Goal: Task Accomplishment & Management: Manage account settings

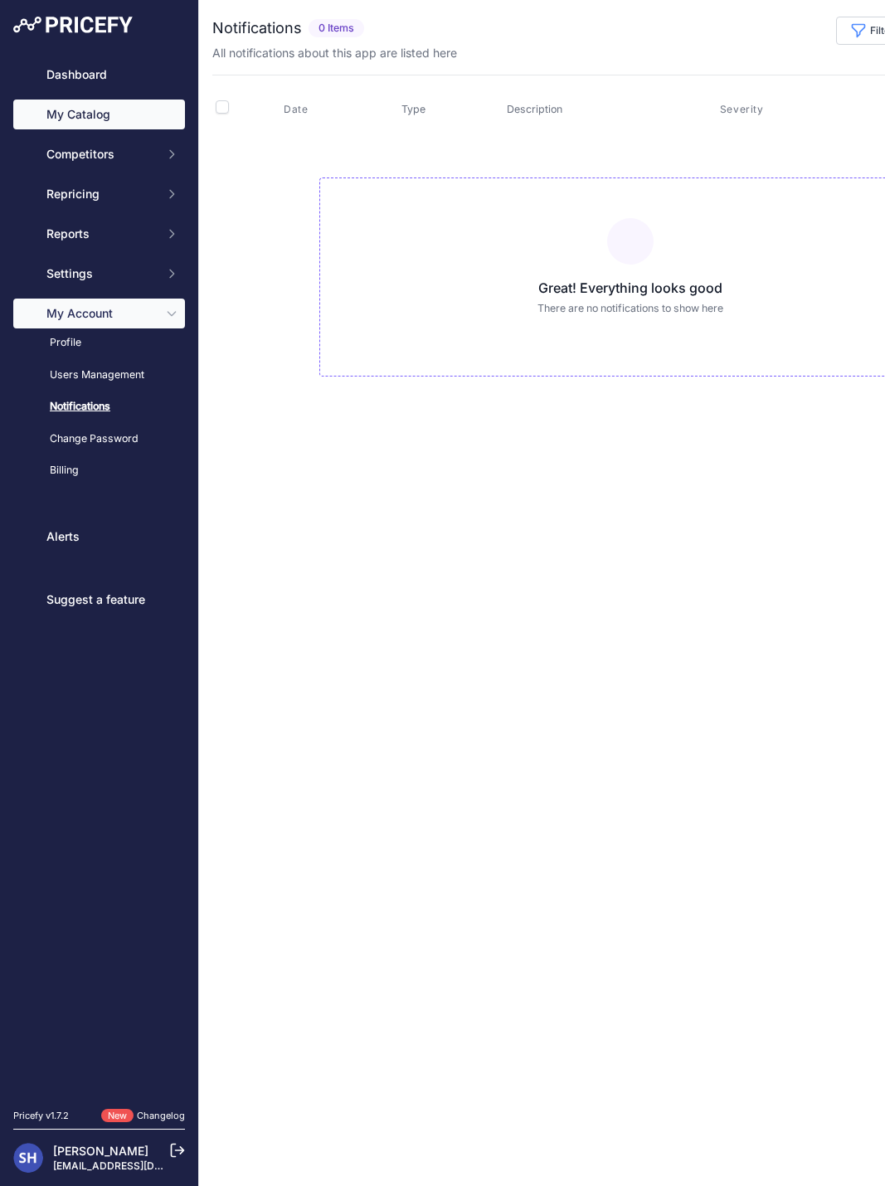
click at [99, 118] on link "My Catalog" at bounding box center [99, 114] width 172 height 30
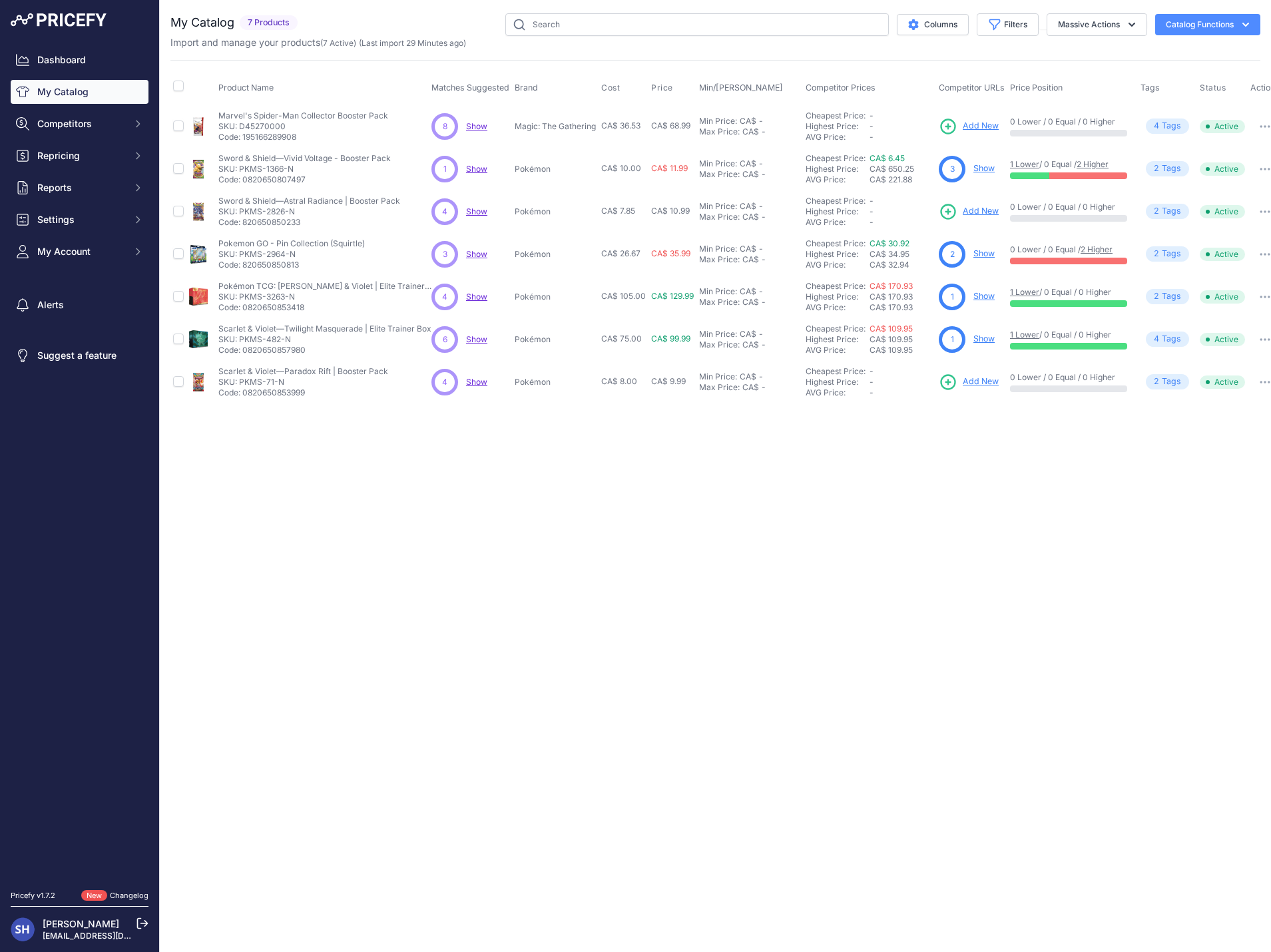
click at [477, 215] on span "Show" at bounding box center [476, 211] width 22 height 10
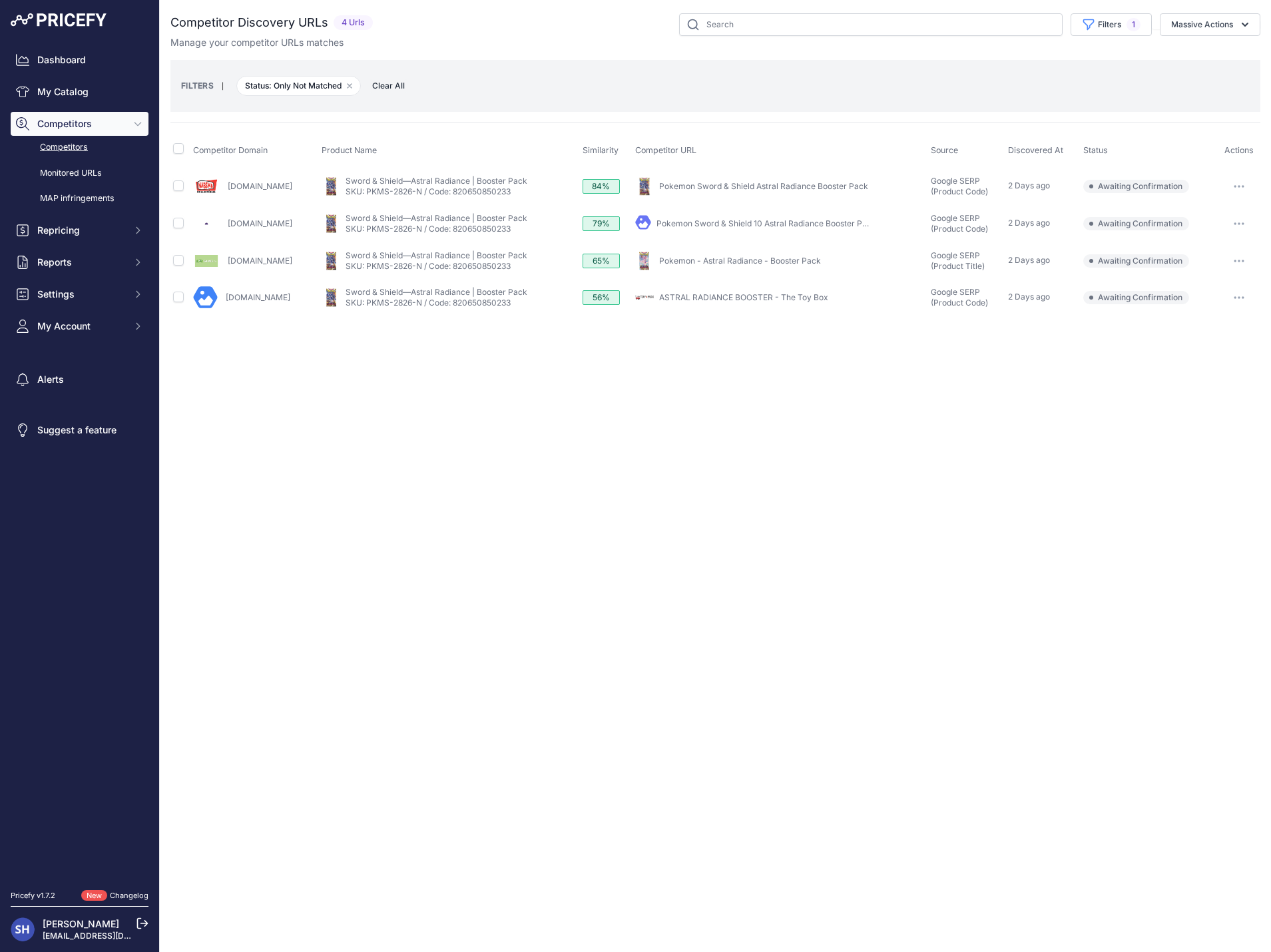
click at [1245, 256] on button "button" at bounding box center [1238, 260] width 26 height 18
click at [1211, 283] on button "Confirm match" at bounding box center [1203, 289] width 109 height 22
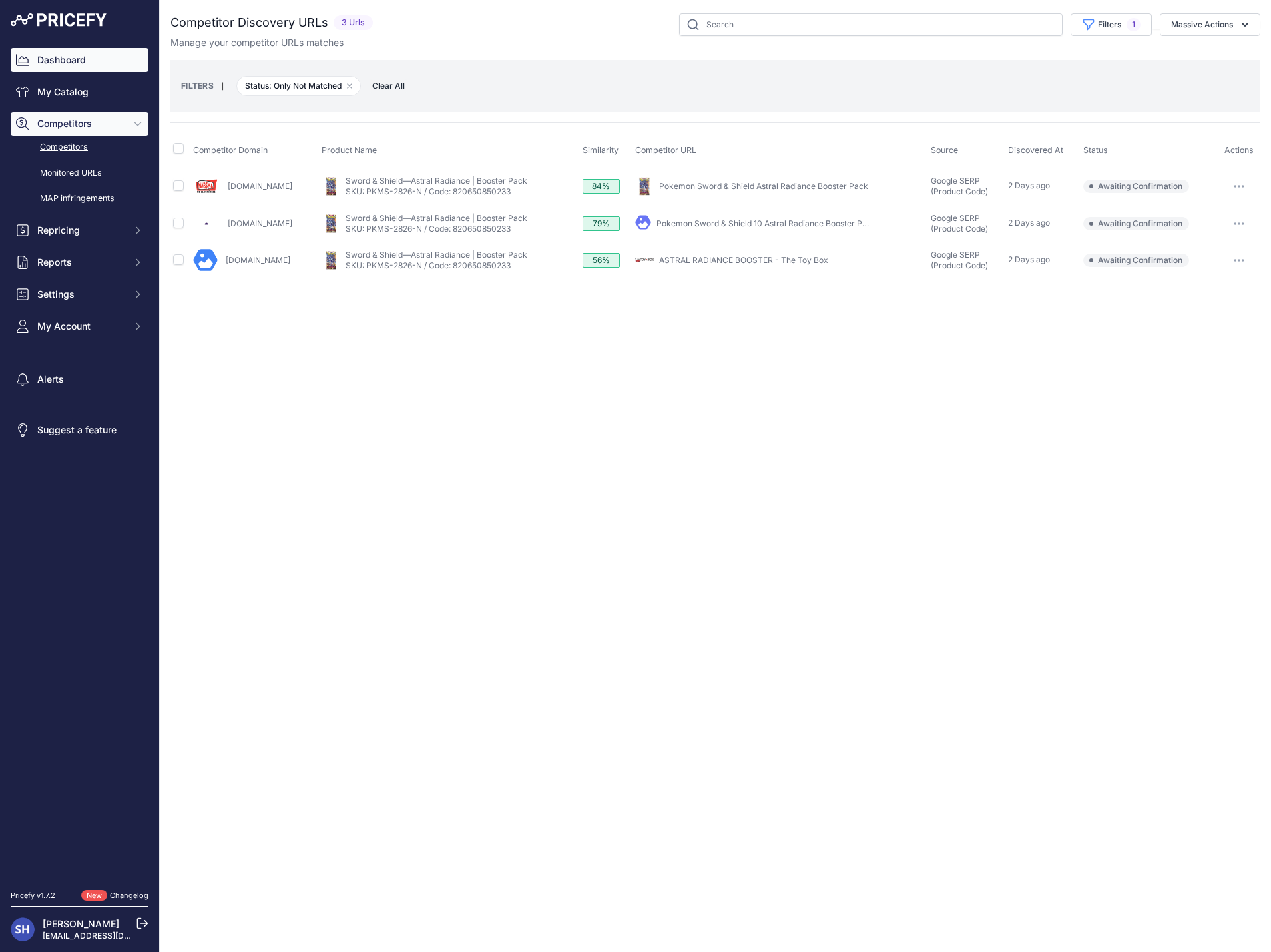
click at [86, 61] on link "Dashboard" at bounding box center [79, 60] width 138 height 24
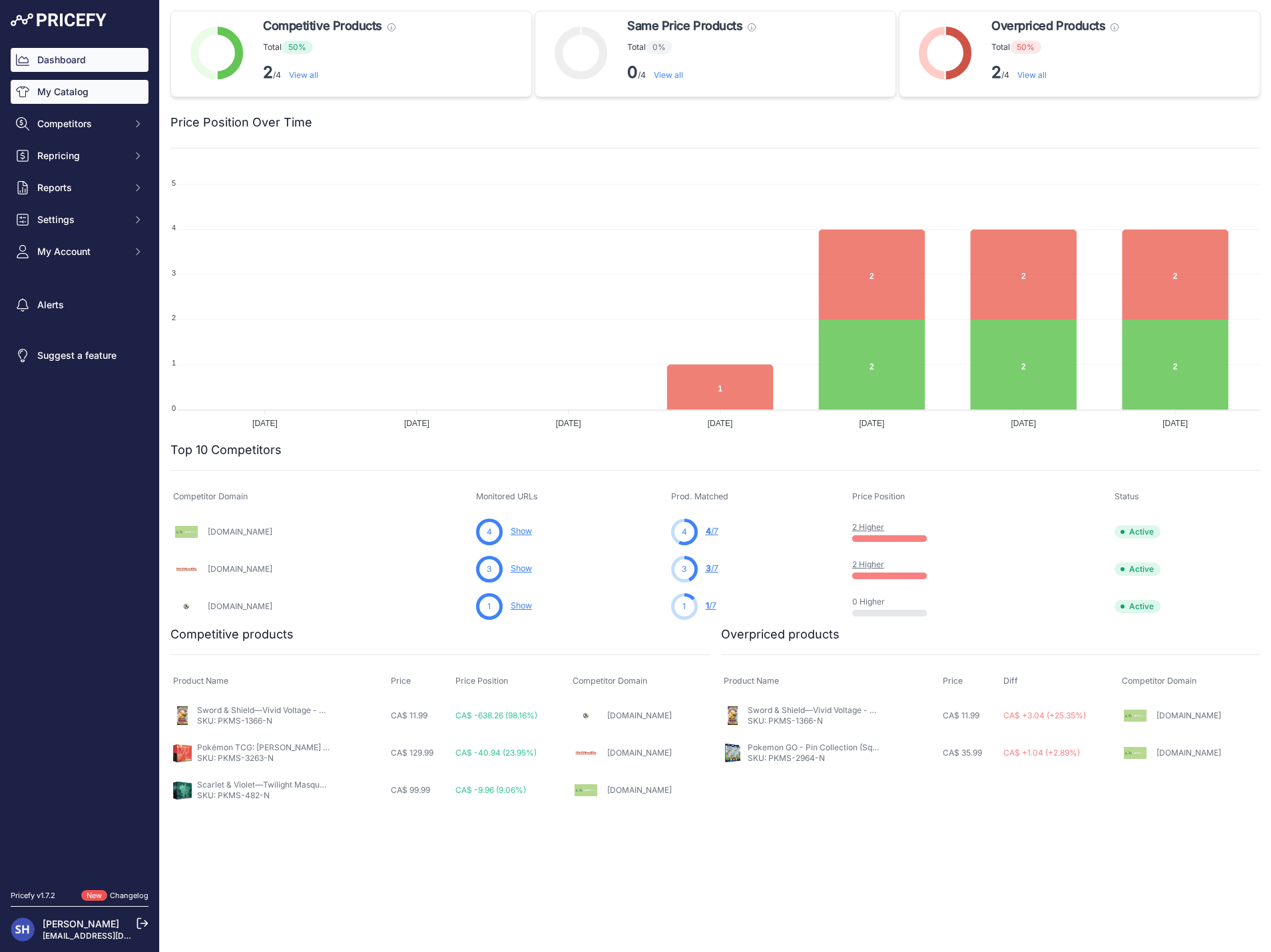
click at [76, 92] on link "My Catalog" at bounding box center [79, 92] width 138 height 24
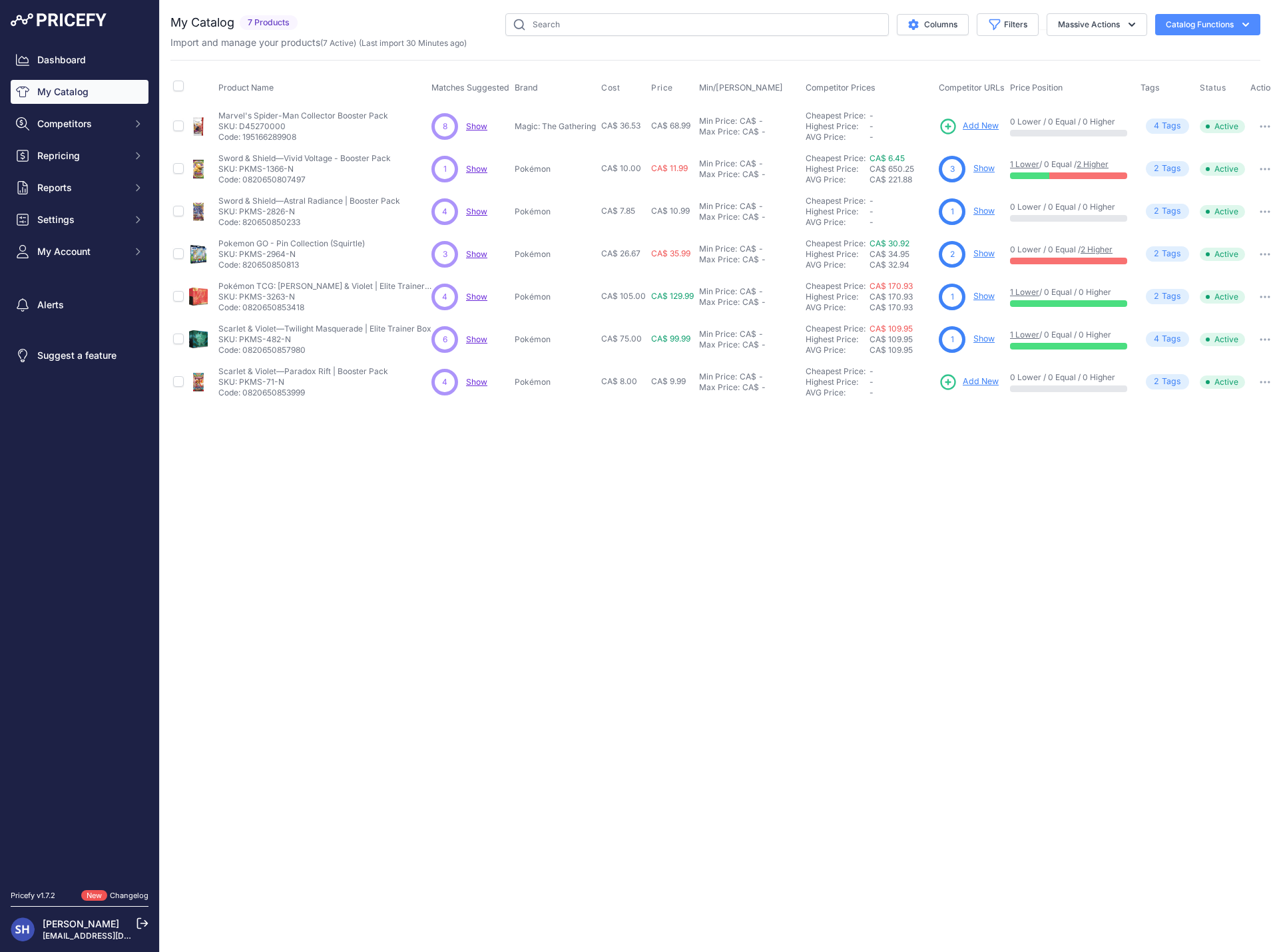
click at [479, 125] on span "Show" at bounding box center [476, 126] width 22 height 10
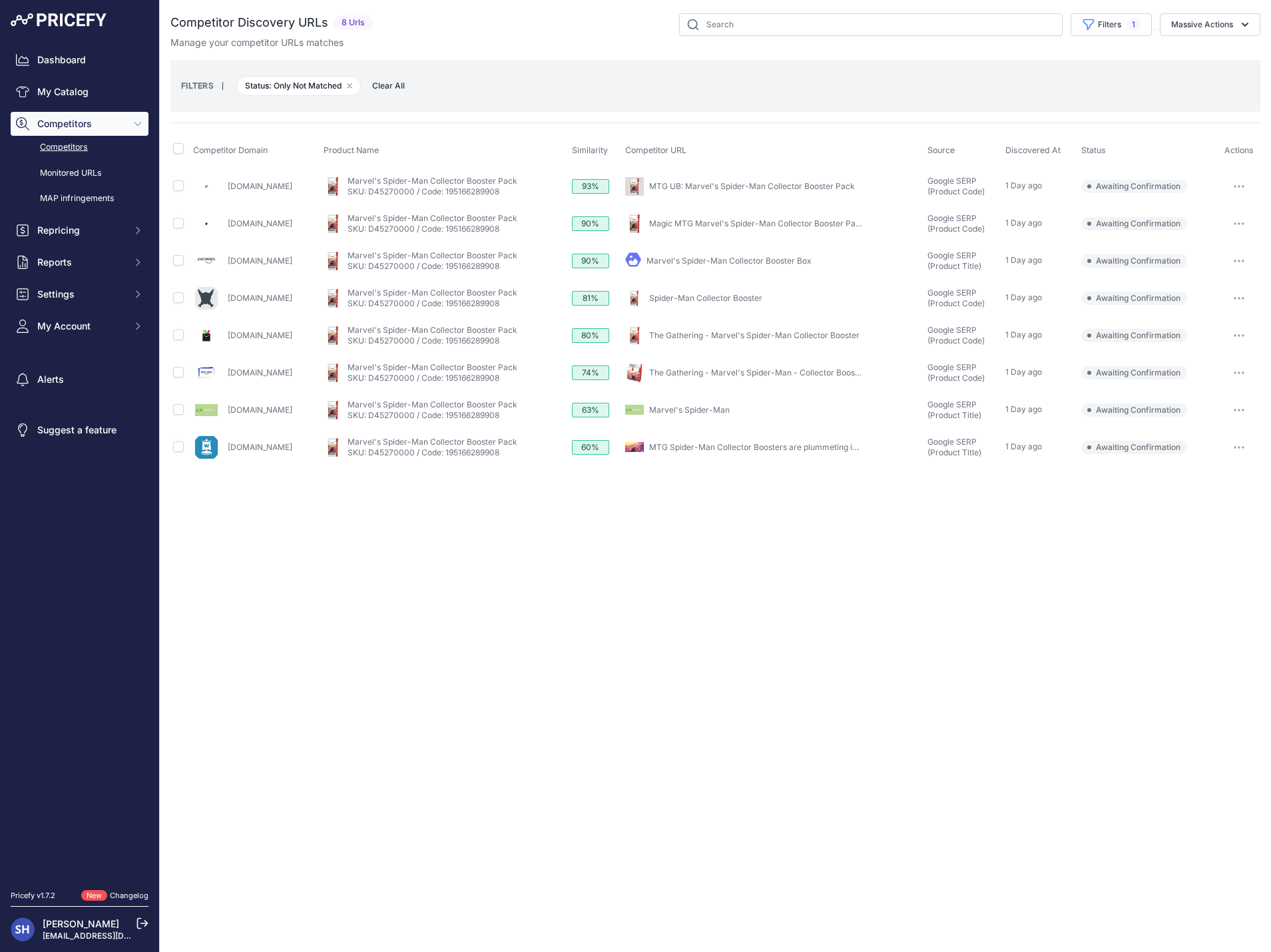
click at [56, 147] on link "Competitors" at bounding box center [79, 147] width 138 height 23
click at [71, 95] on link "My Catalog" at bounding box center [79, 92] width 138 height 24
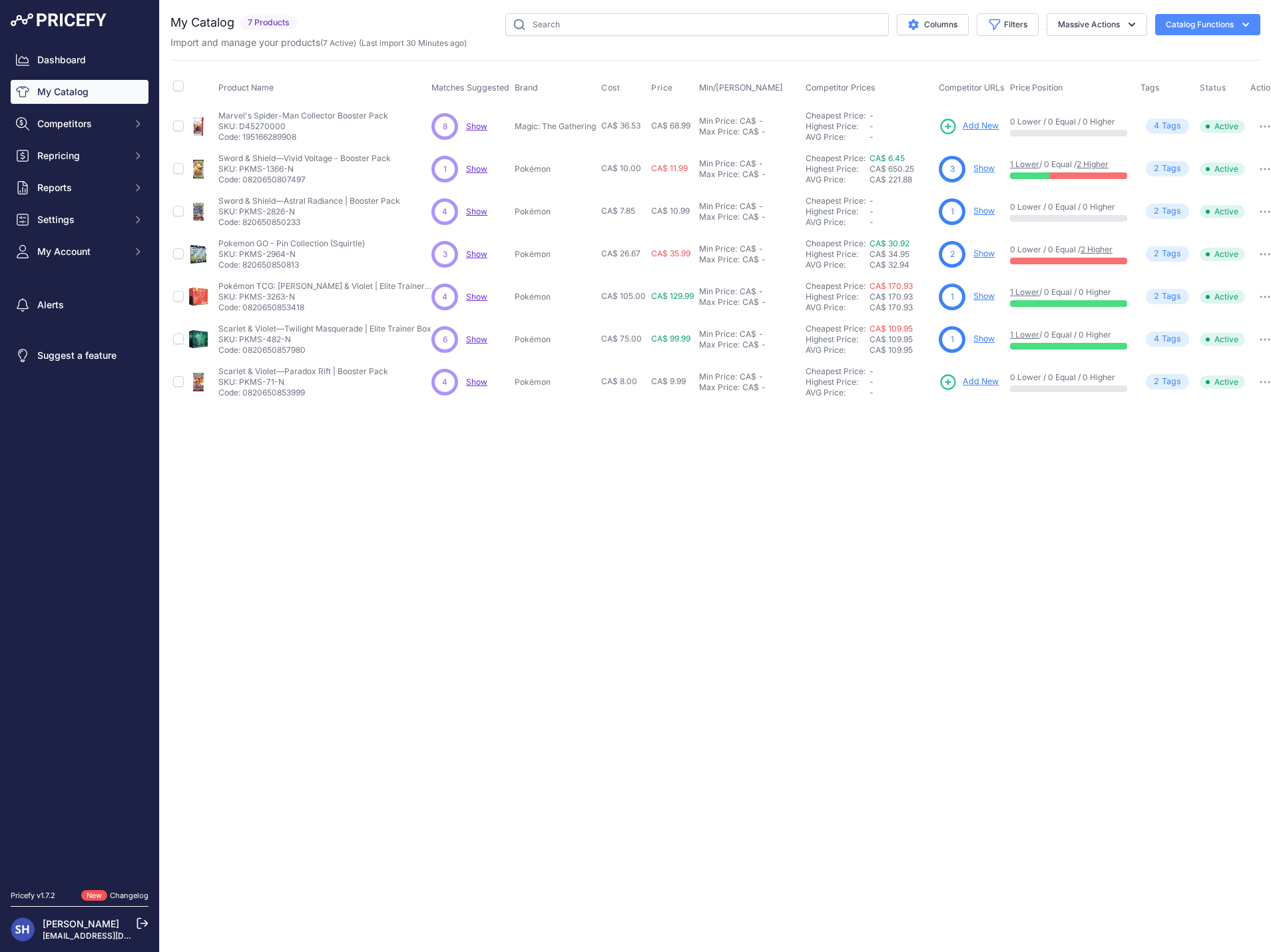
click at [481, 380] on span "Show" at bounding box center [476, 381] width 22 height 10
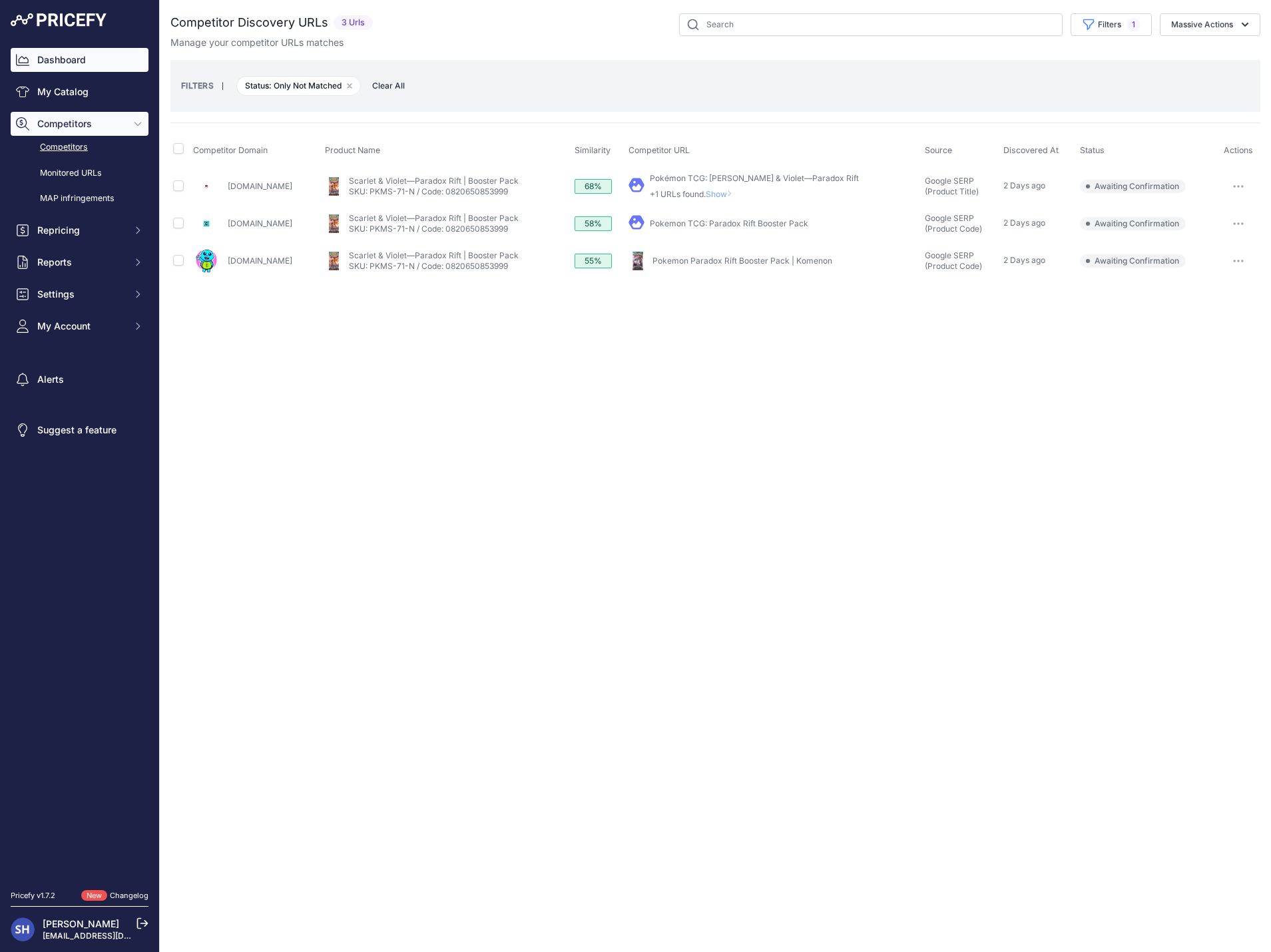
click at [80, 56] on link "Dashboard" at bounding box center [79, 60] width 138 height 24
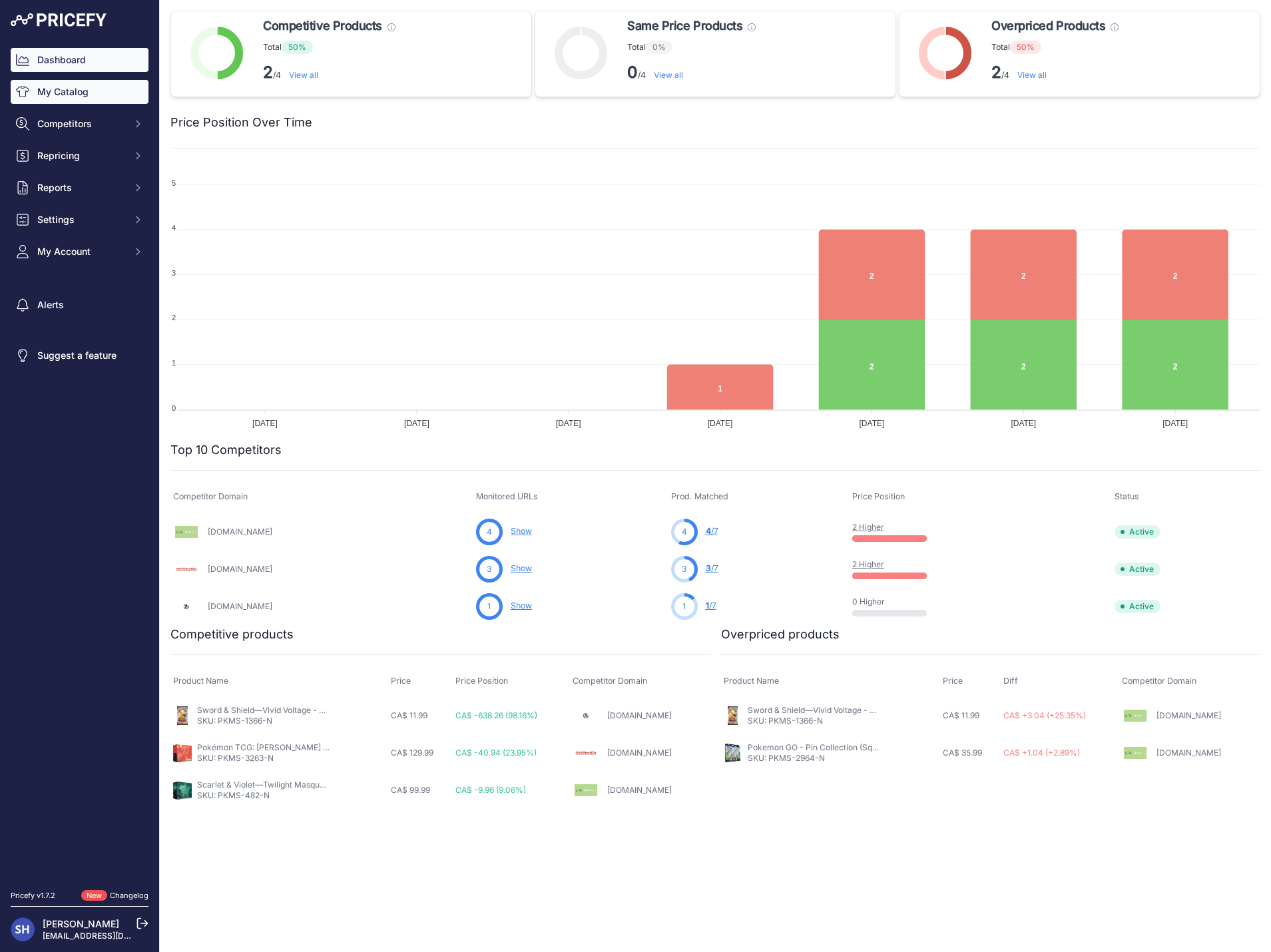
click at [51, 92] on link "My Catalog" at bounding box center [79, 92] width 138 height 24
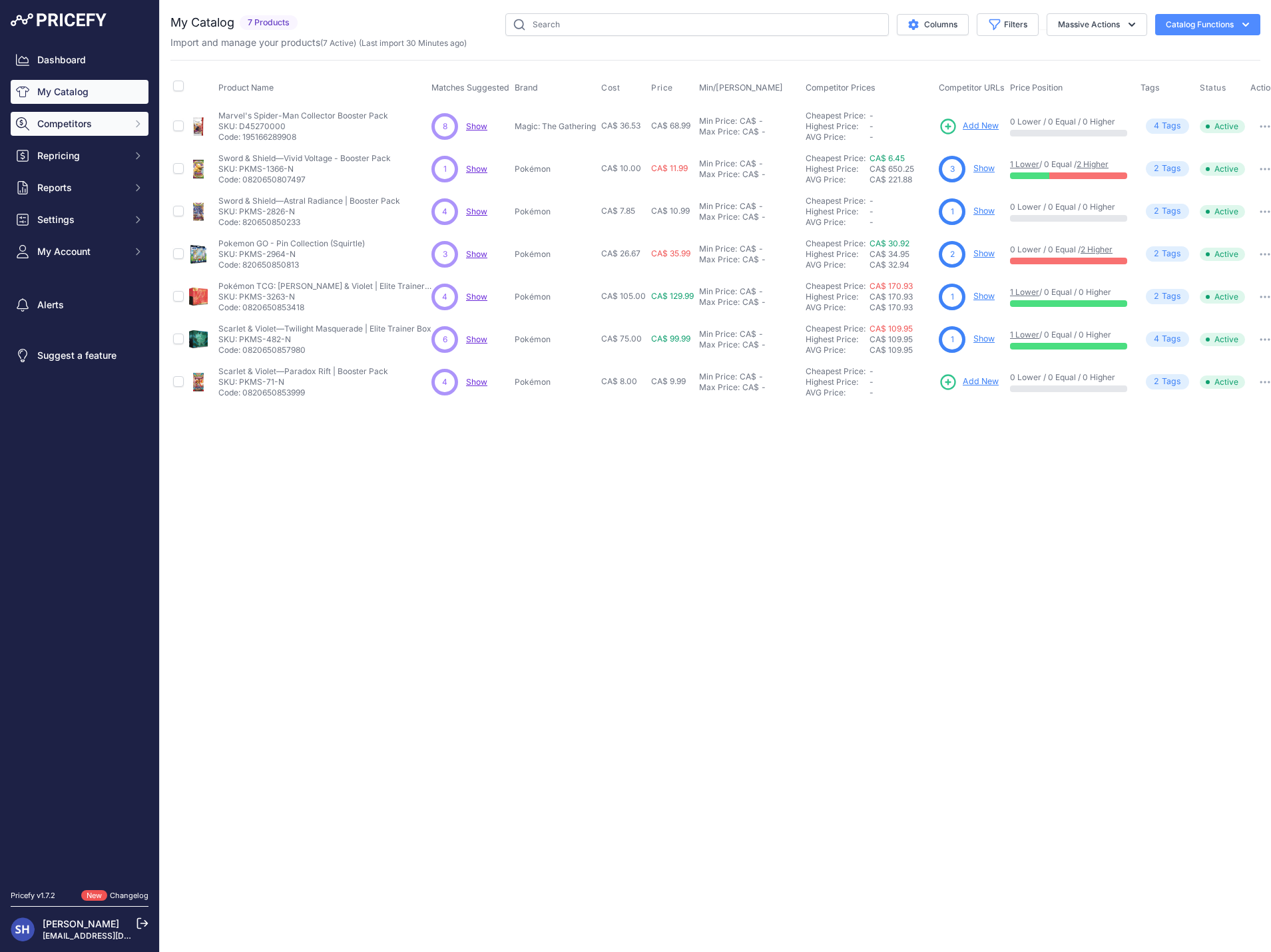
click at [79, 125] on span "Competitors" at bounding box center [80, 124] width 88 height 14
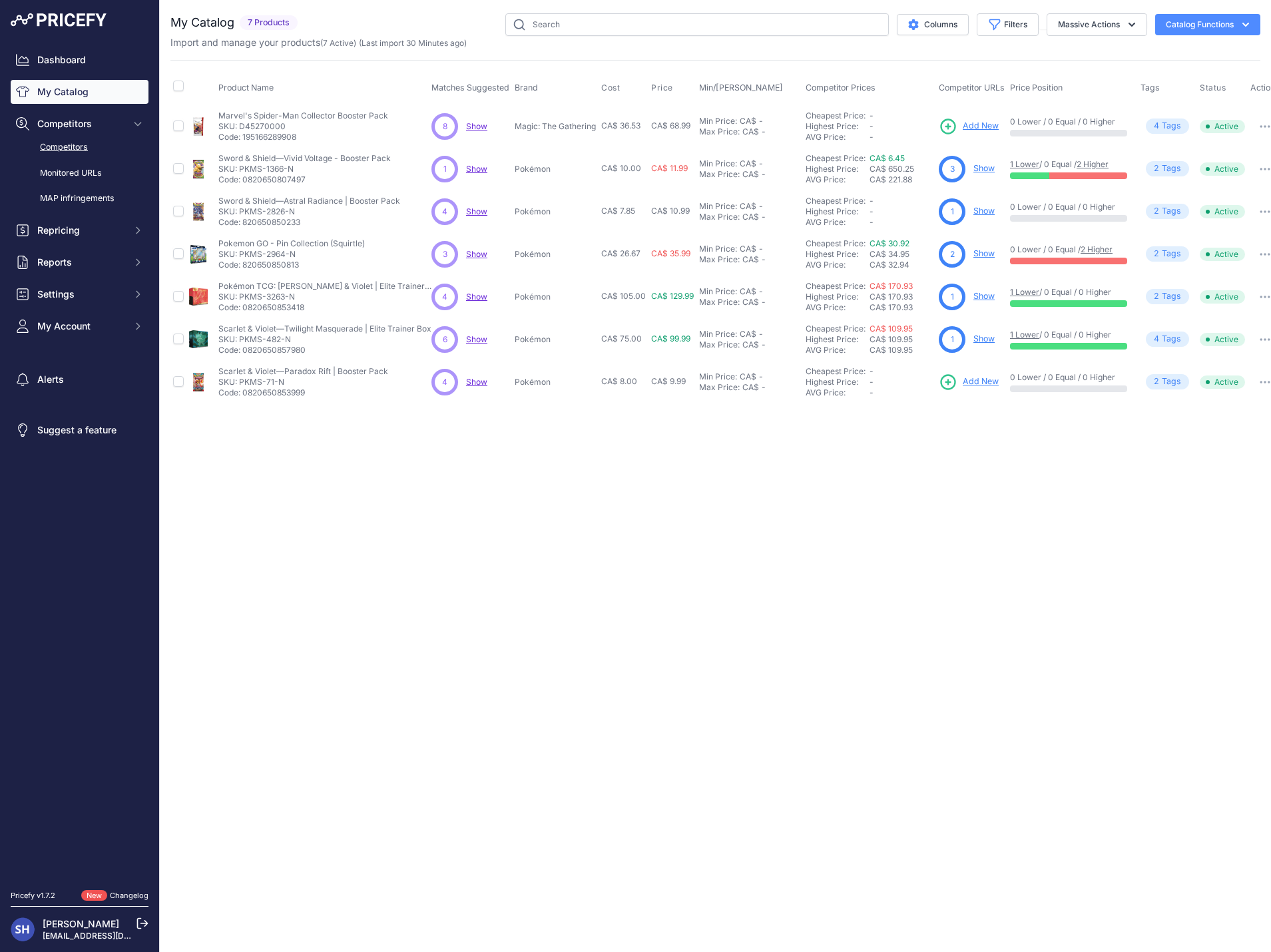
click at [67, 146] on link "Competitors" at bounding box center [79, 147] width 138 height 23
click at [76, 144] on link "Competitors" at bounding box center [79, 147] width 138 height 23
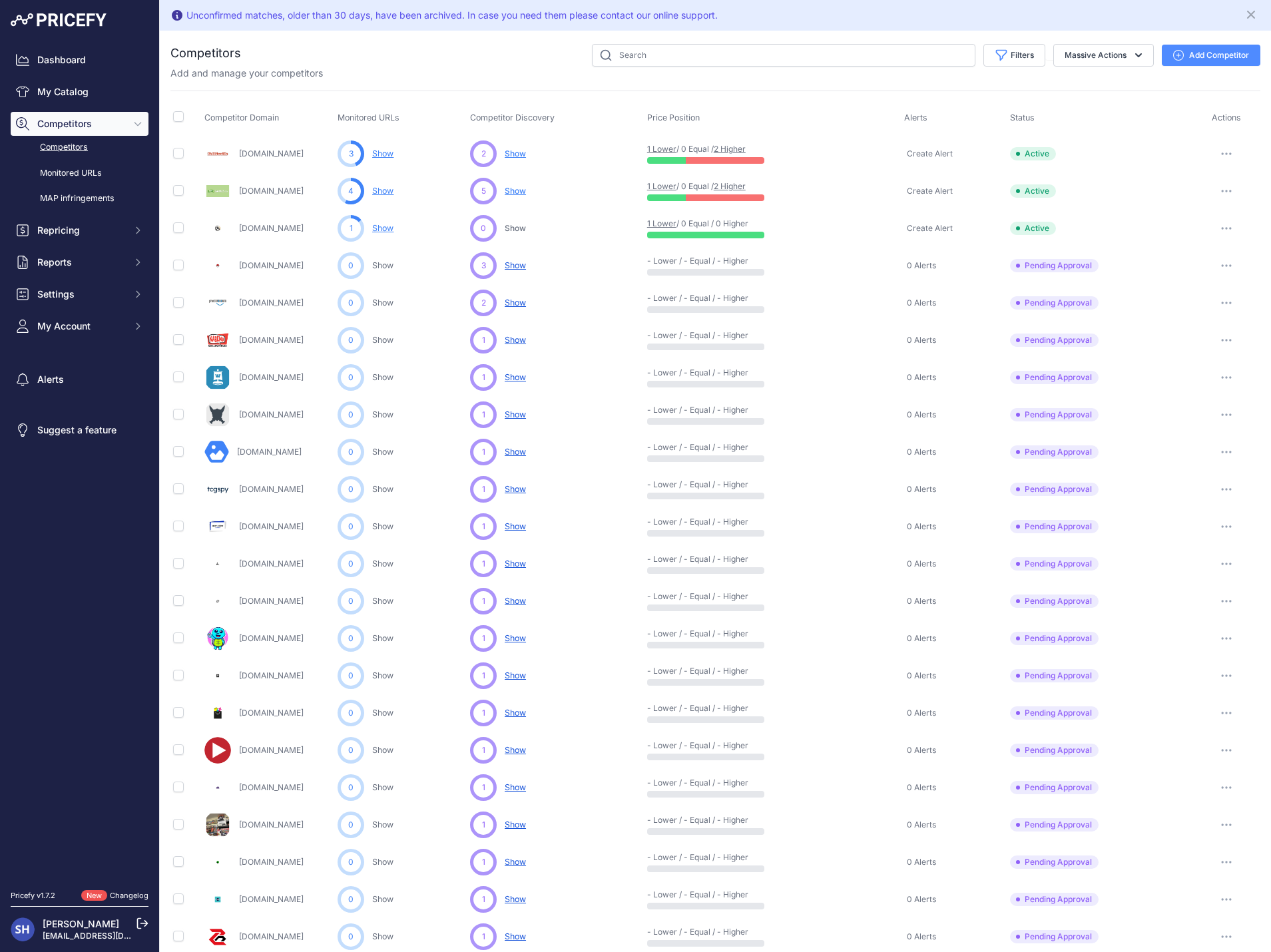
click at [514, 188] on span "Show" at bounding box center [515, 190] width 22 height 10
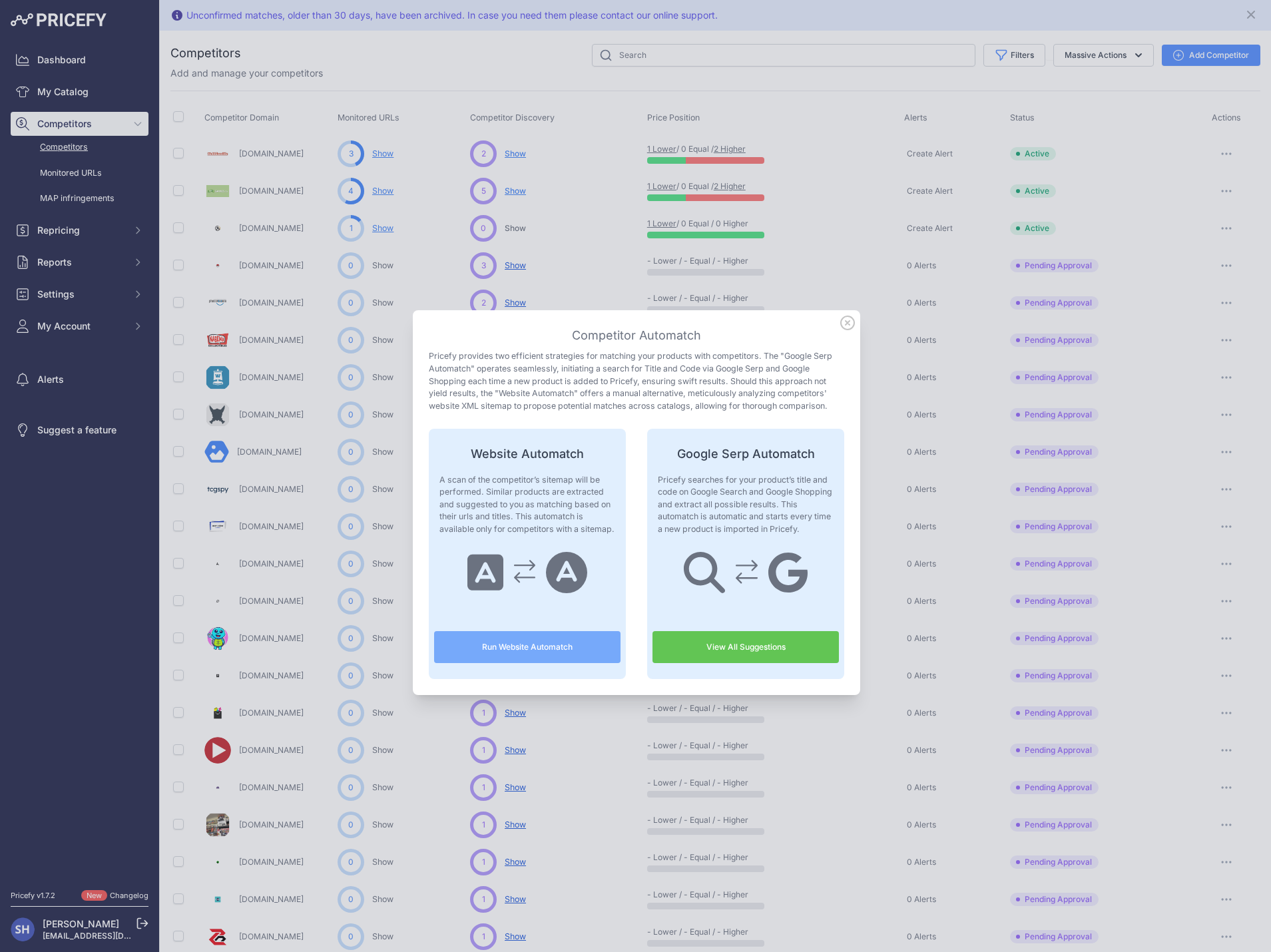
click at [556, 645] on button "Run Website Automatch" at bounding box center [528, 647] width 186 height 32
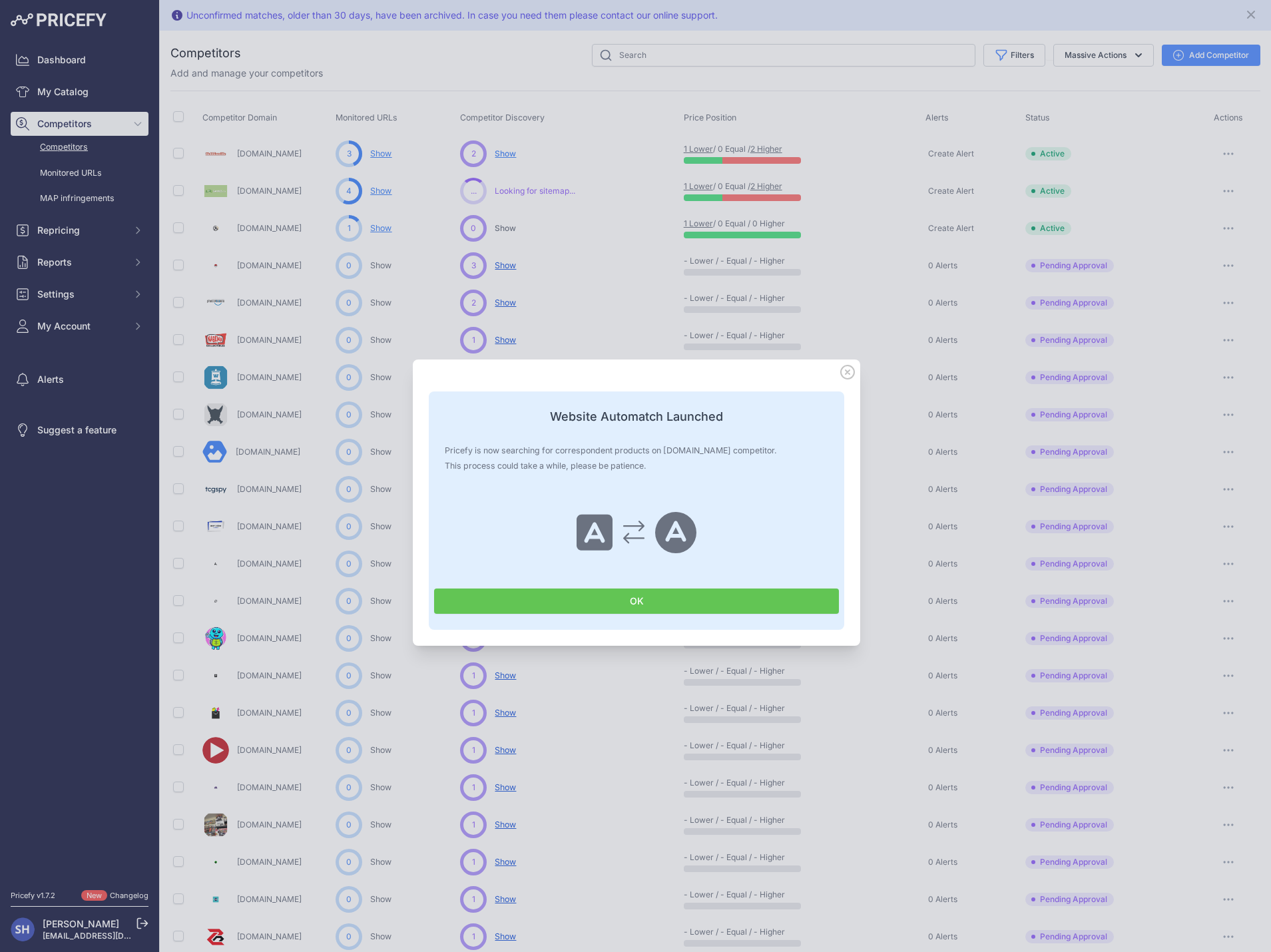
click at [666, 604] on button "OK" at bounding box center [637, 601] width 405 height 26
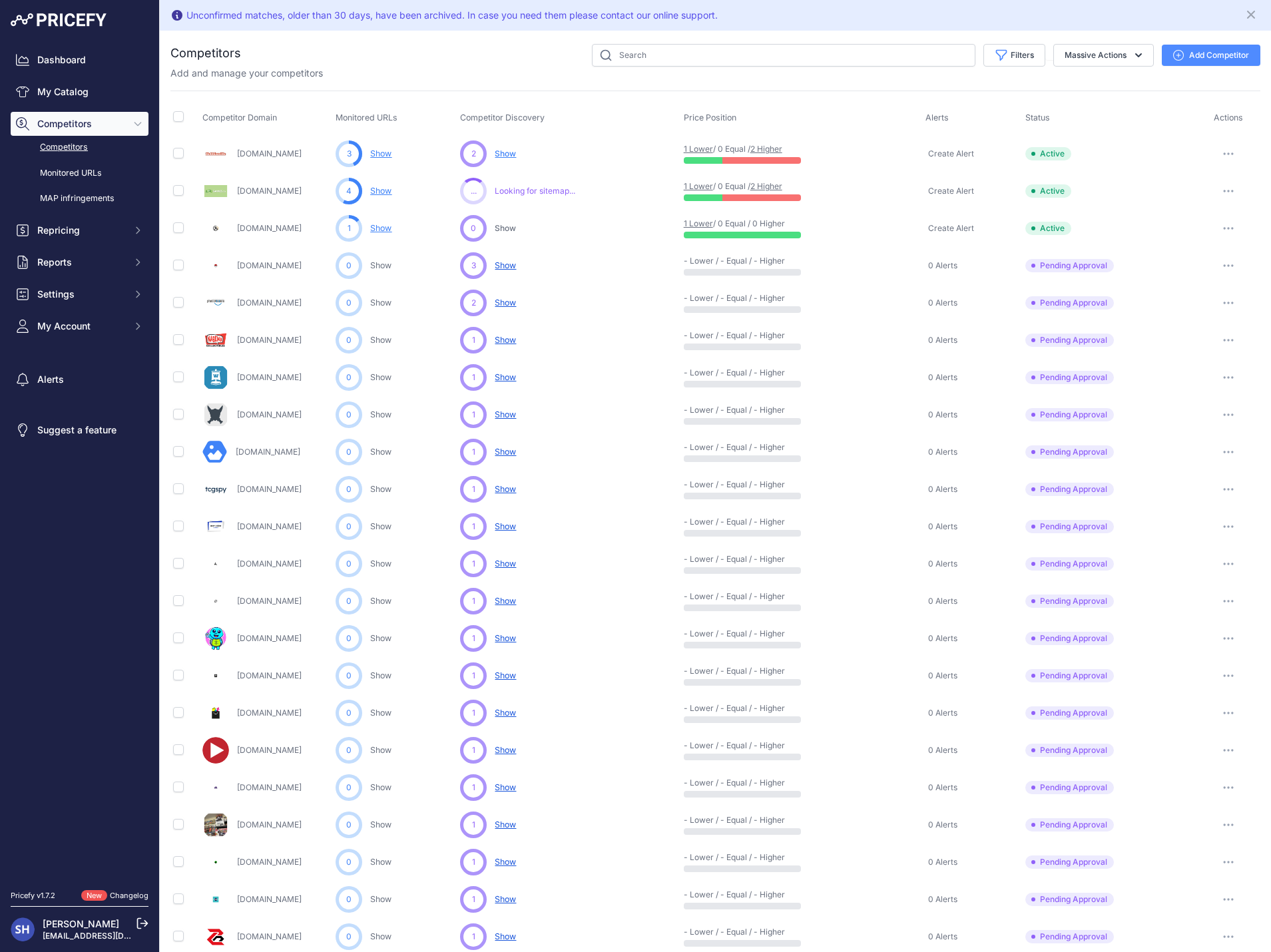
click at [1224, 190] on icon "button" at bounding box center [1228, 190] width 10 height 2
click at [522, 71] on div "Add and manage your competitors" at bounding box center [715, 73] width 1090 height 14
click at [376, 228] on link "Show" at bounding box center [381, 228] width 22 height 10
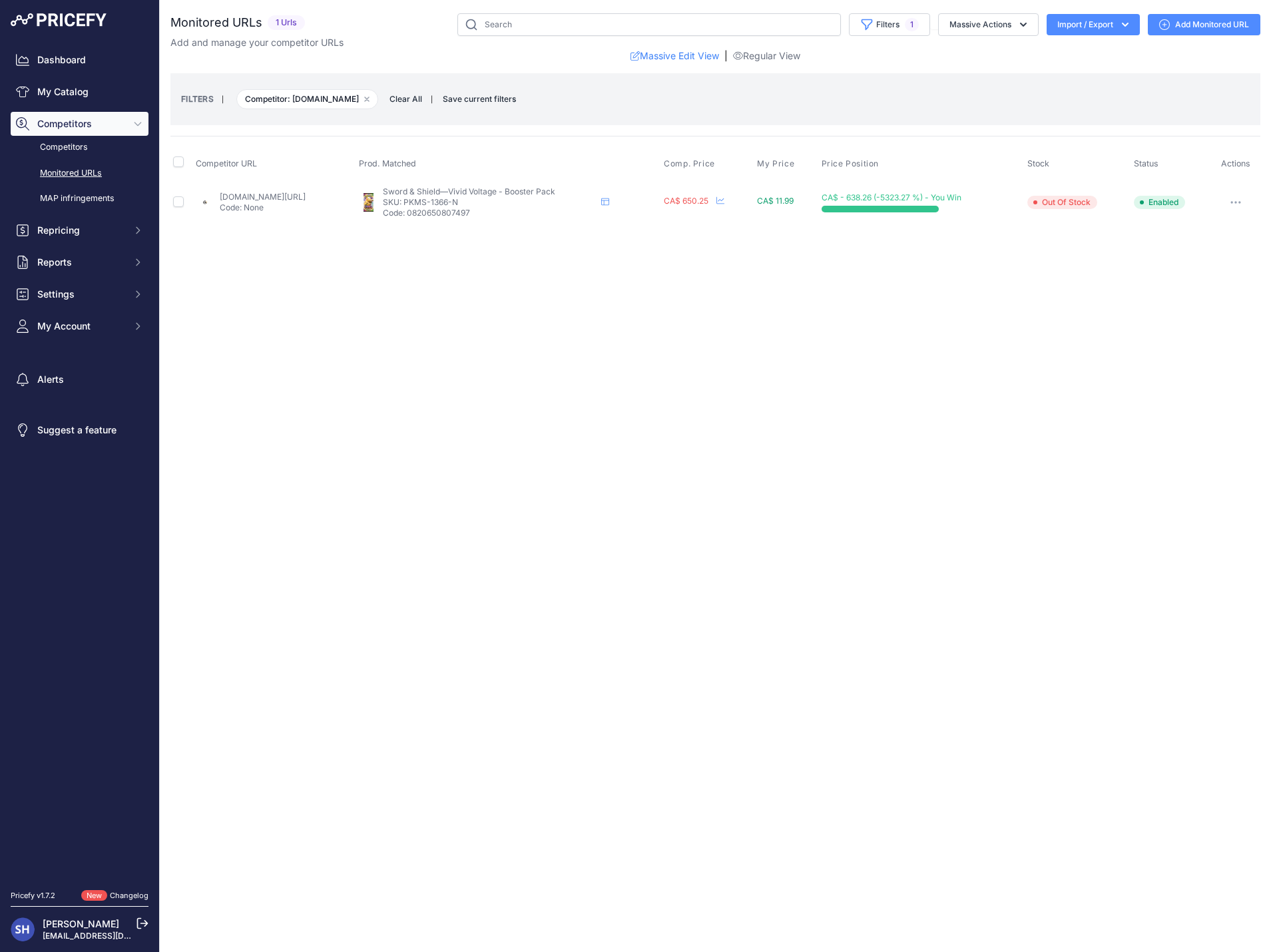
click at [1243, 204] on button "button" at bounding box center [1235, 201] width 26 height 18
click at [1198, 332] on button "Report Incorrect Data" at bounding box center [1189, 336] width 136 height 22
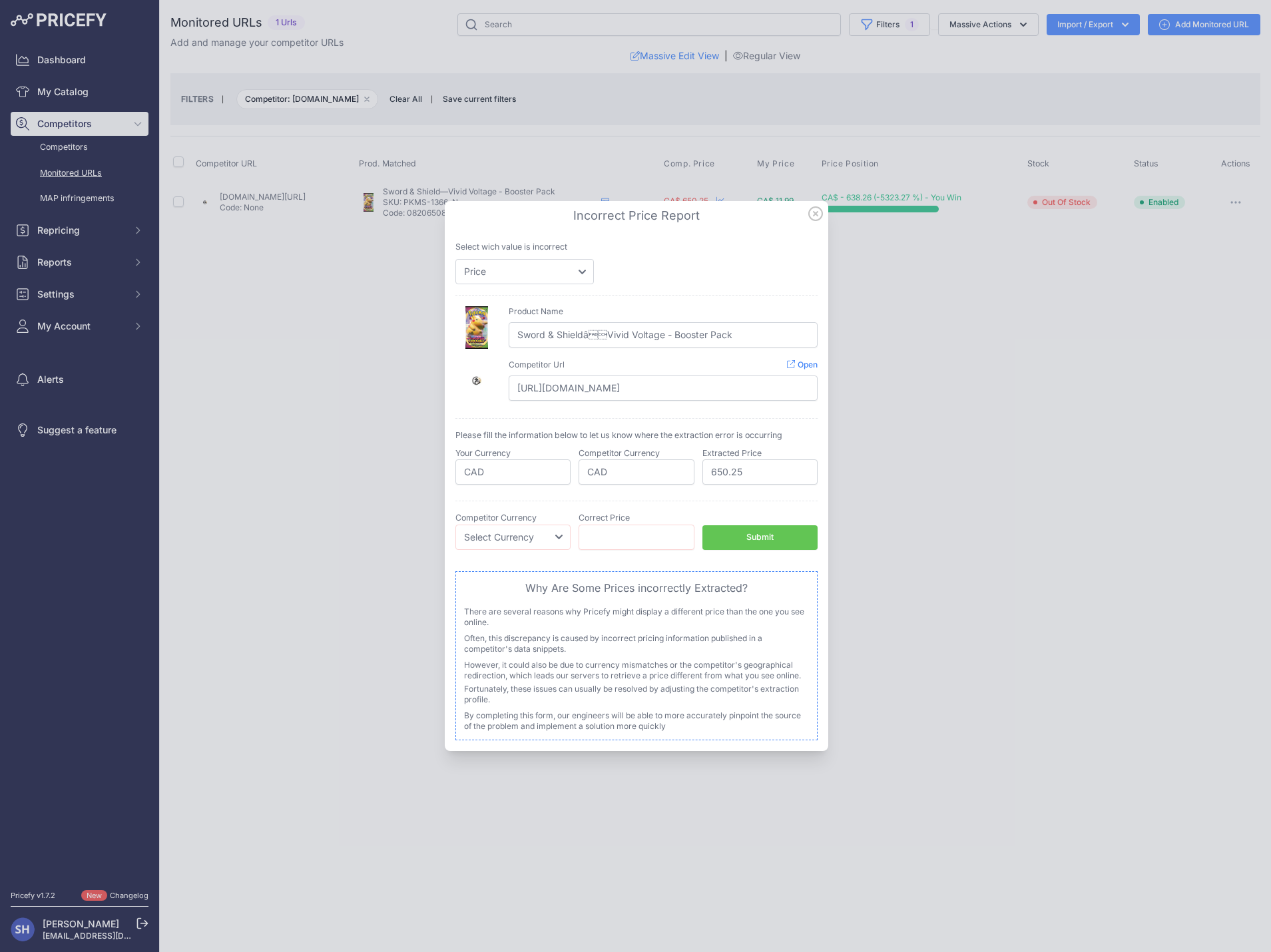
click at [817, 216] on icon at bounding box center [816, 214] width 14 height 14
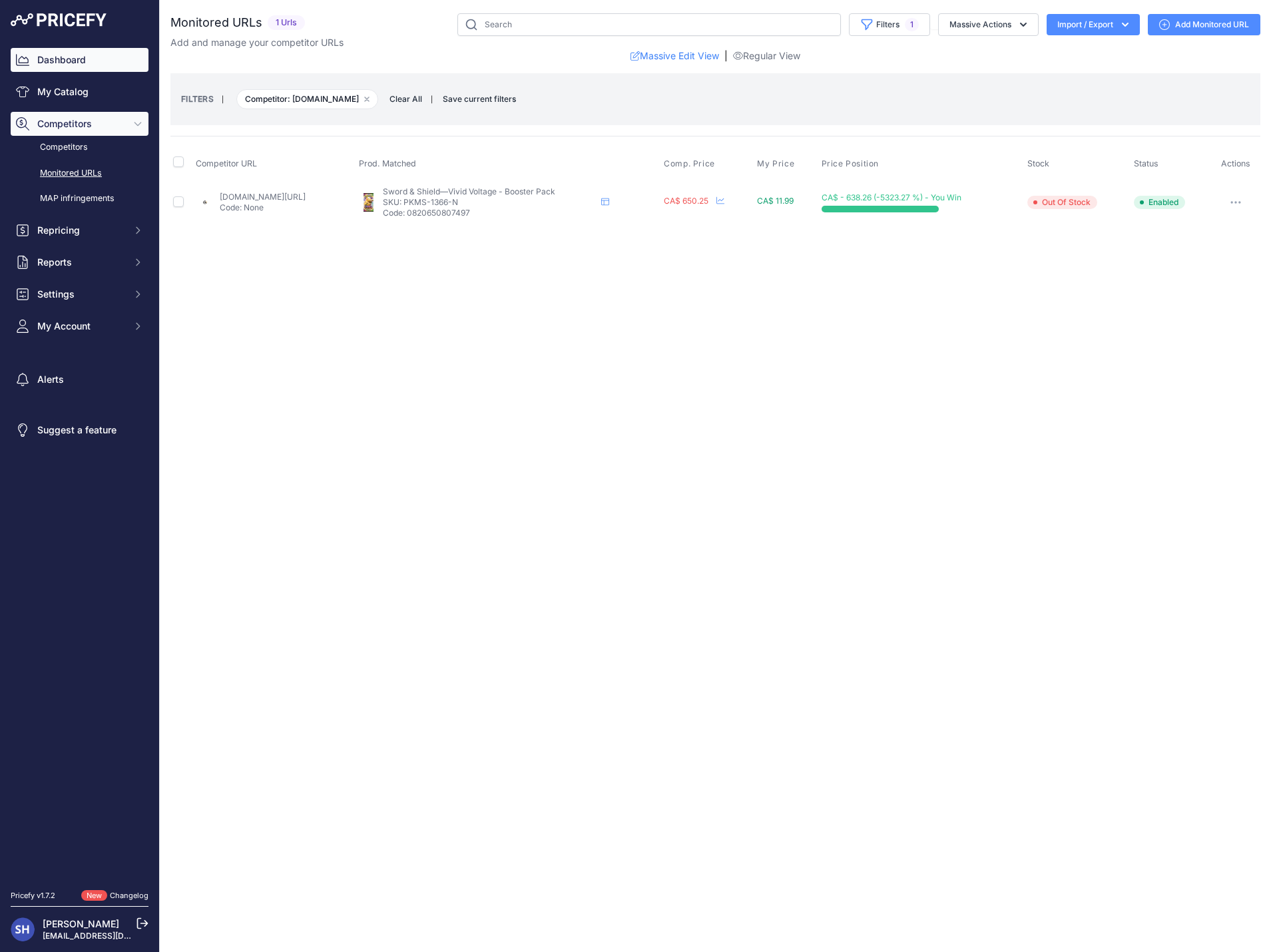
click at [60, 60] on link "Dashboard" at bounding box center [79, 60] width 138 height 24
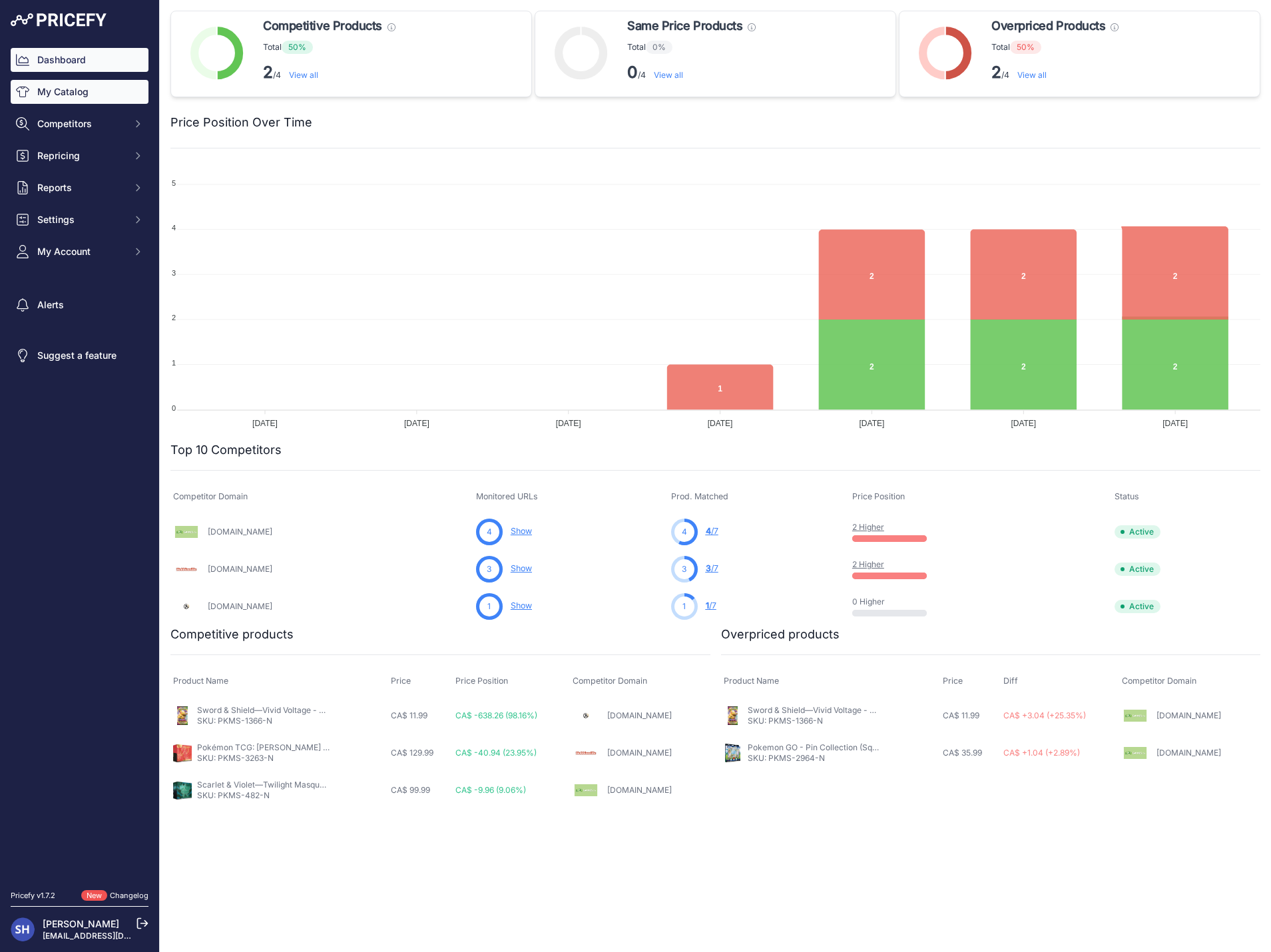
click at [107, 88] on link "My Catalog" at bounding box center [79, 92] width 138 height 24
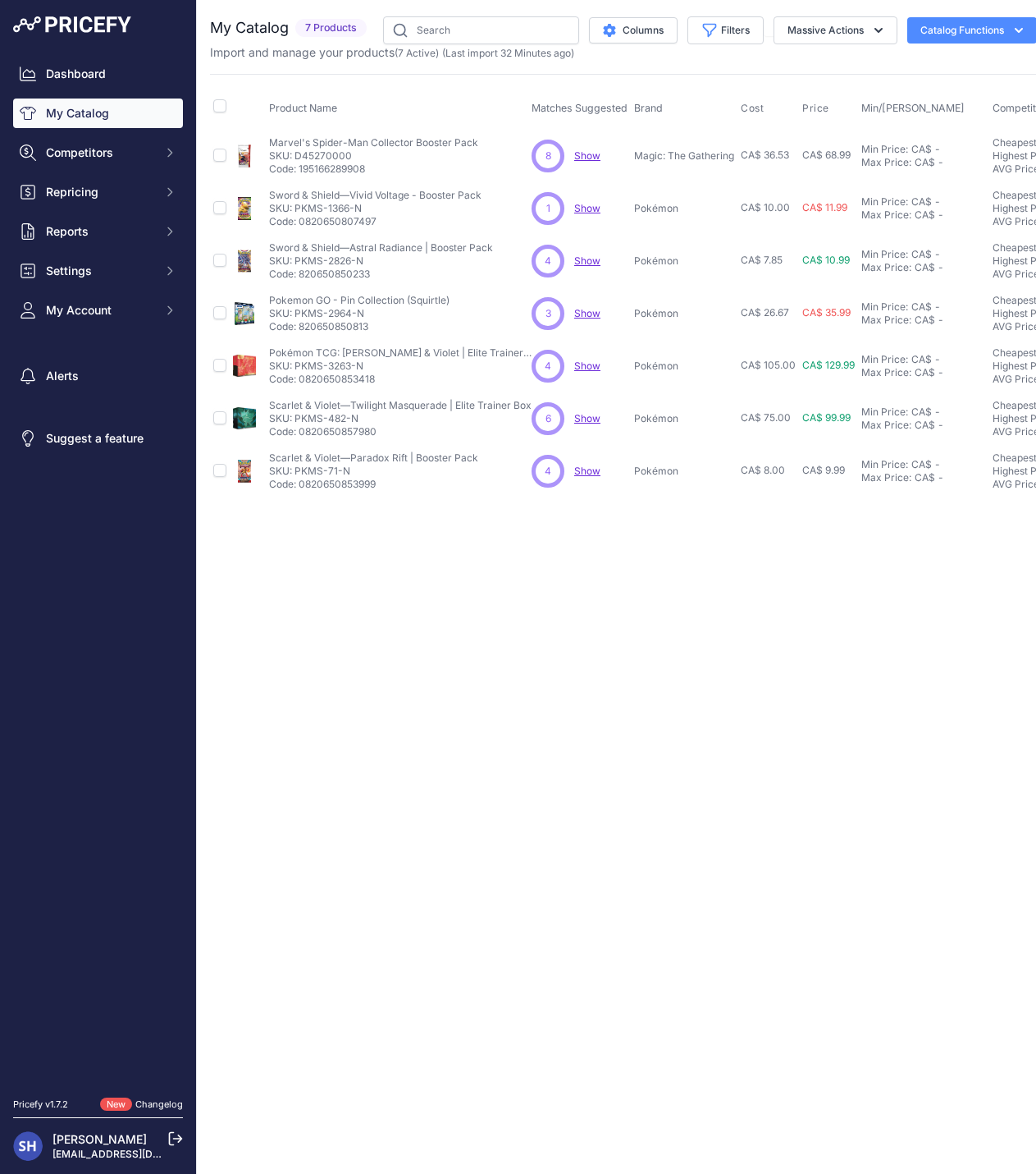
click at [756, 679] on div "Close You are not connected to the internet." at bounding box center [623, 587] width 853 height 1174
click at [581, 419] on span "Show" at bounding box center [587, 418] width 27 height 12
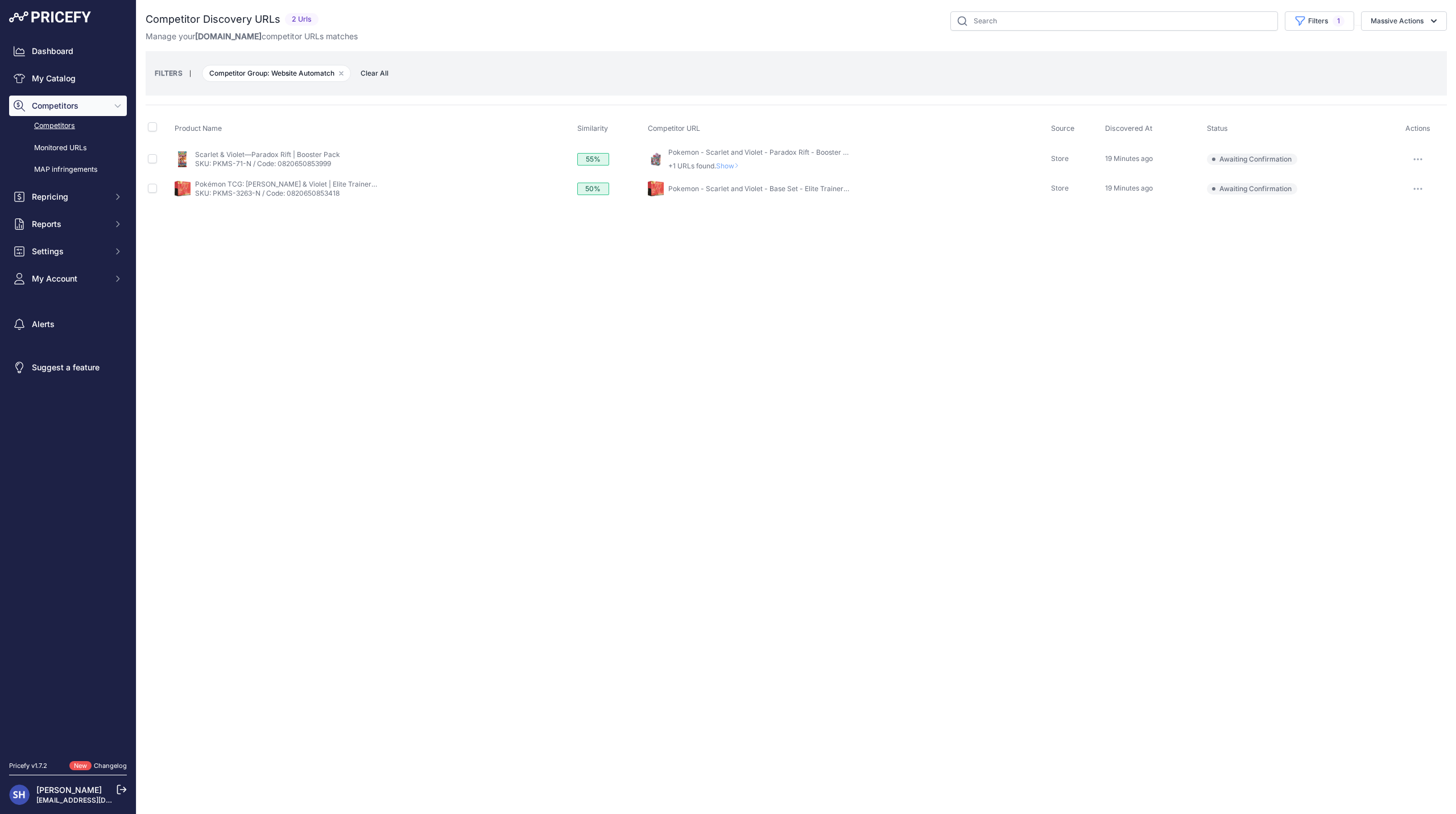
click at [1417, 155] on button "button" at bounding box center [1417, 159] width 23 height 16
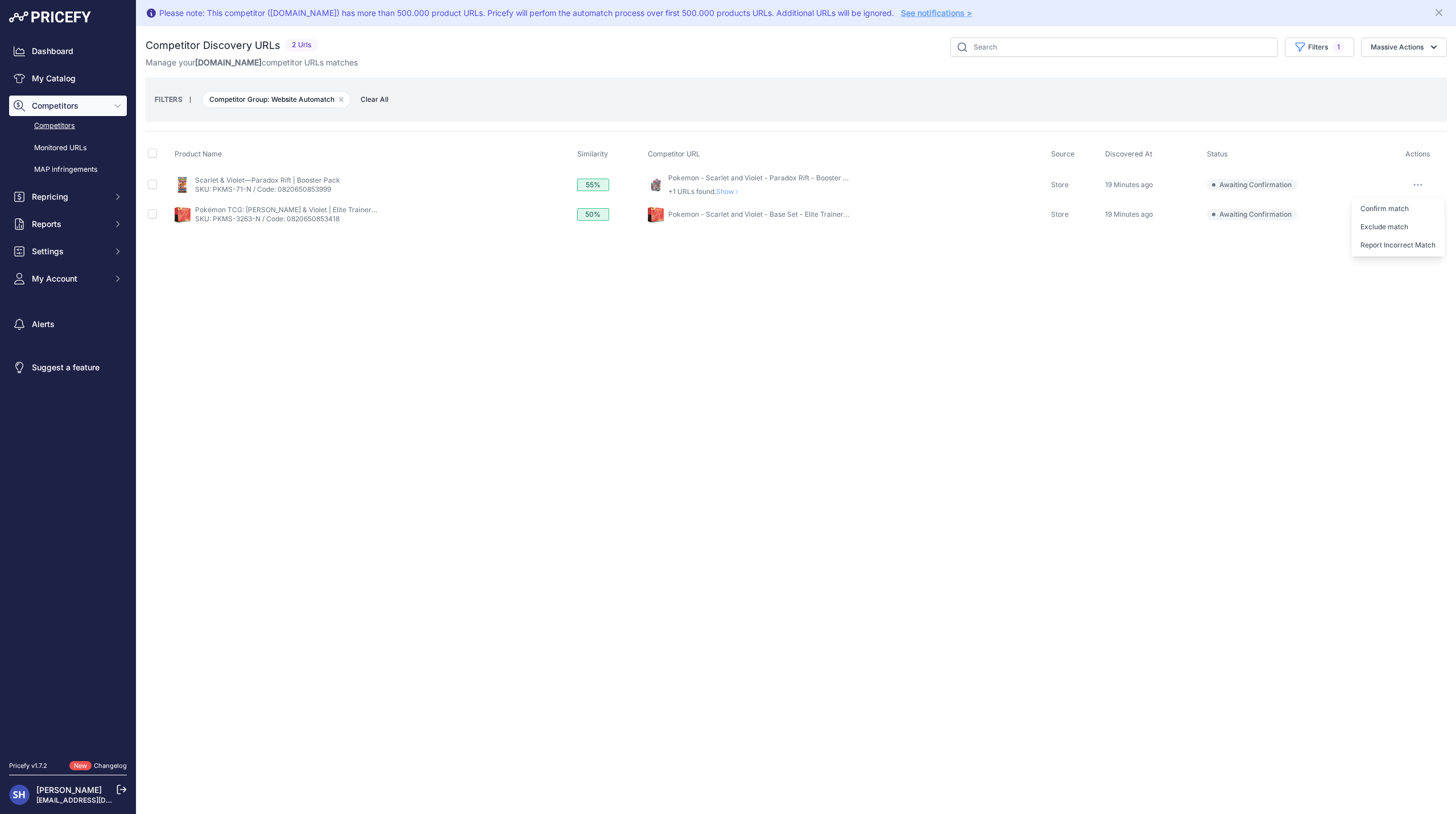
click at [1329, 291] on div "Please note: This competitor (store.401games.ca) has more than 500.000 product …" at bounding box center [796, 407] width 1320 height 814
click at [1420, 187] on button "button" at bounding box center [1417, 184] width 23 height 16
click at [1396, 241] on button "Report Incorrect Match" at bounding box center [1398, 245] width 93 height 19
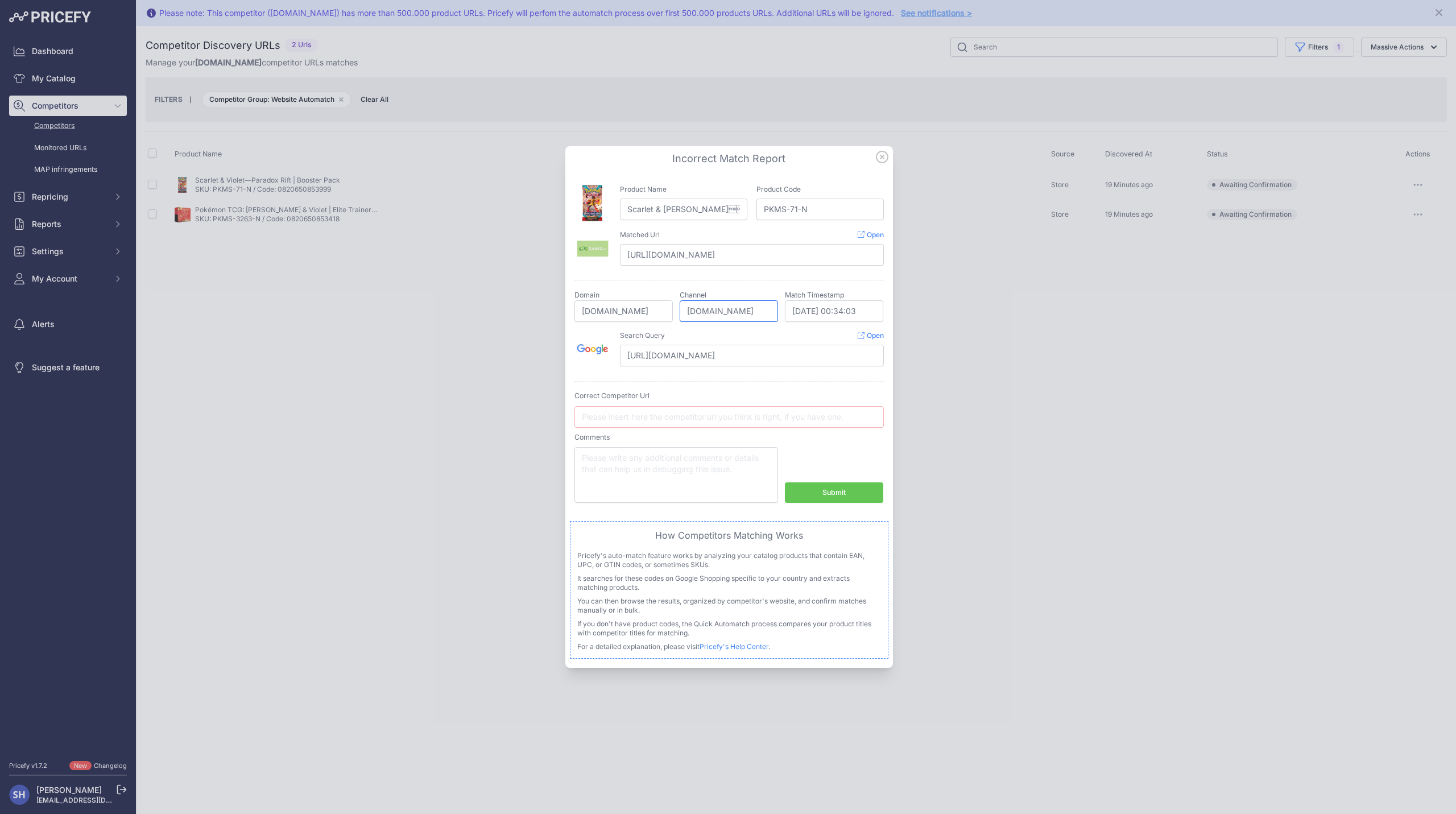
click at [697, 308] on input "store.401games.ca" at bounding box center [728, 311] width 98 height 22
click at [680, 411] on input "text" at bounding box center [728, 417] width 309 height 22
paste input "https://store.401games.ca/products/pokemon-scarlet-and-violet-paradox-rift-boos…"
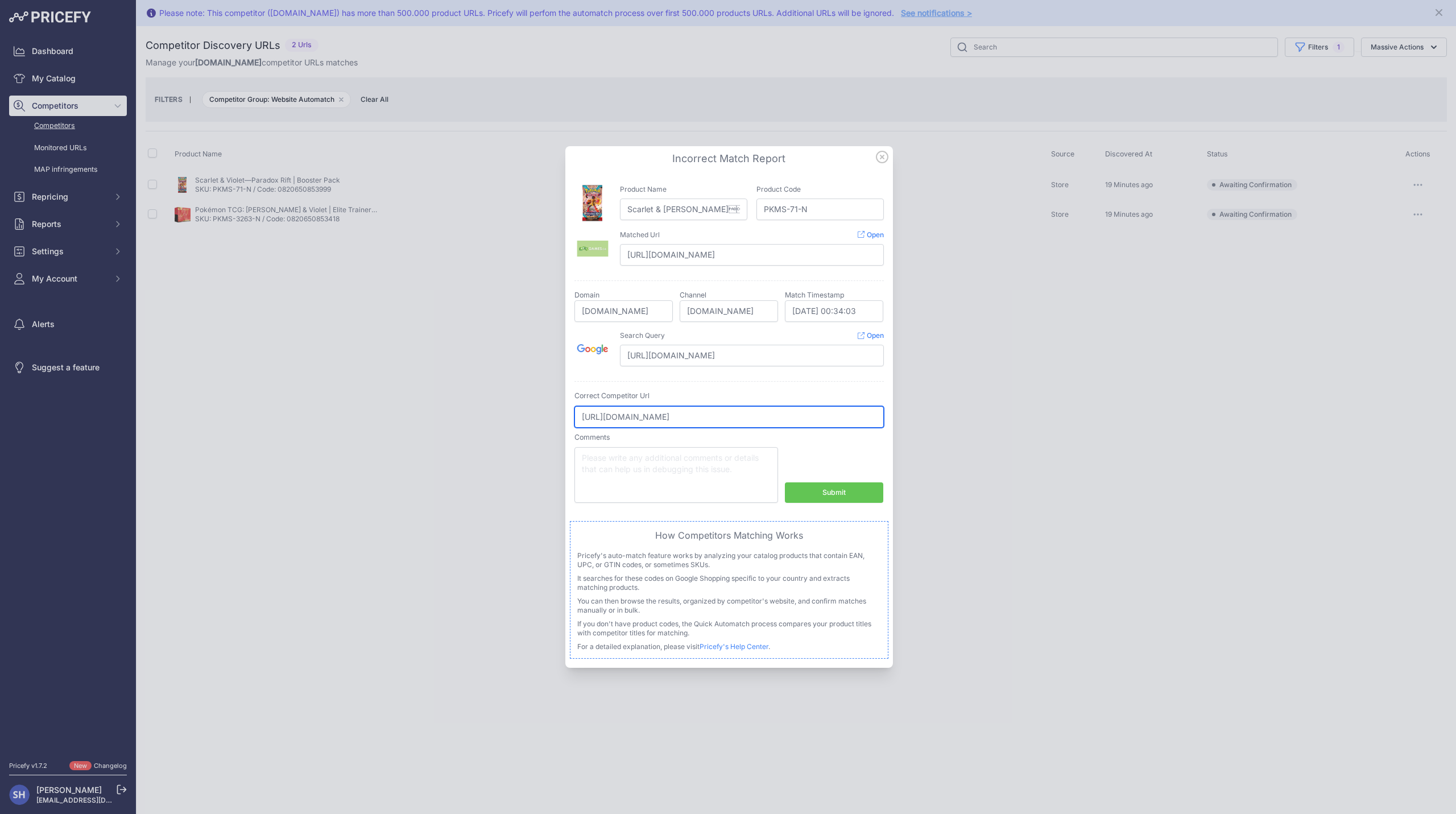
scroll to position [0, 50]
type input "https://store.401games.ca/products/pokemon-scarlet-and-violet-paradox-rift-boos…"
click at [812, 489] on button "Submit" at bounding box center [833, 492] width 98 height 21
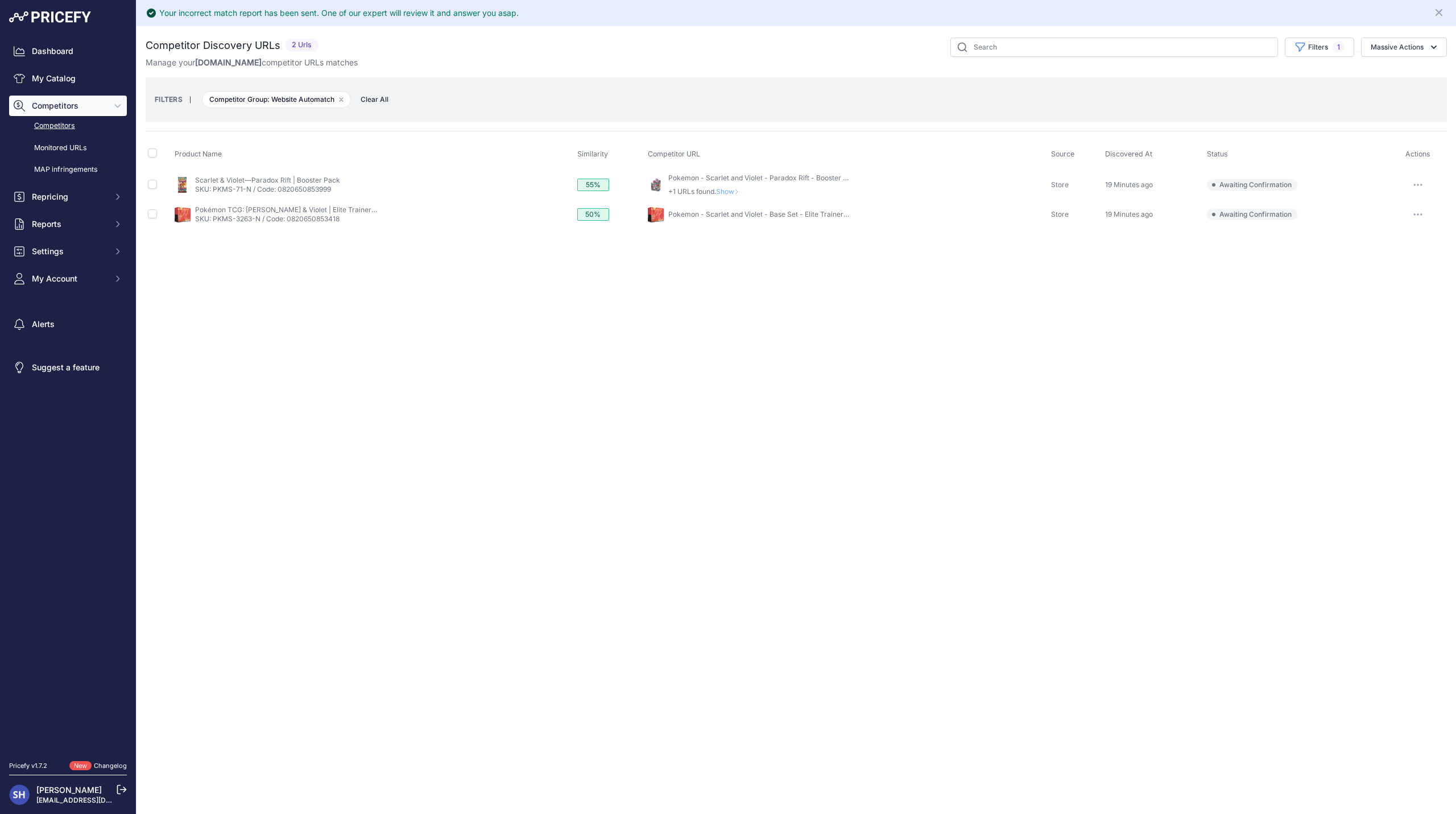
click at [1417, 217] on button "button" at bounding box center [1417, 214] width 23 height 16
click at [1400, 233] on button "Confirm match" at bounding box center [1398, 238] width 93 height 19
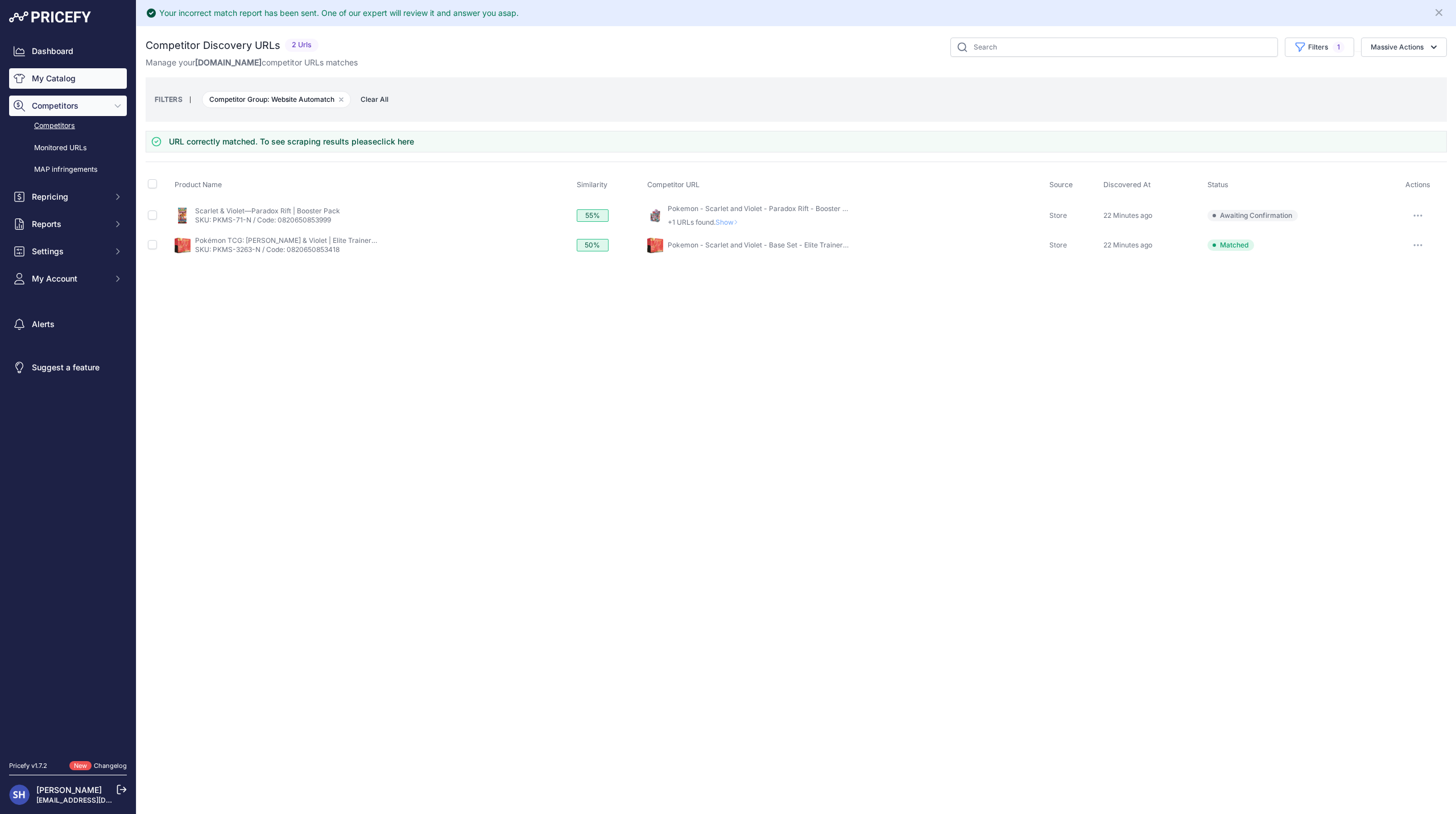
click at [63, 69] on link "My Catalog" at bounding box center [68, 78] width 118 height 21
